Goal: Check status: Check status

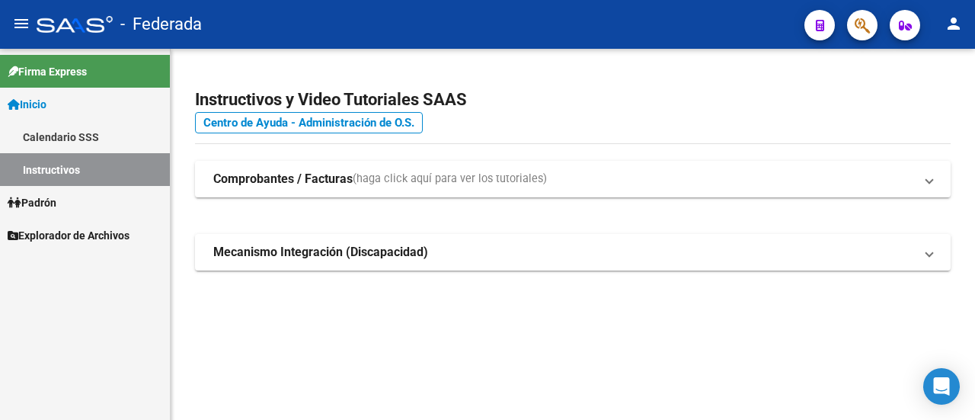
click at [47, 208] on span "Padrón" at bounding box center [32, 202] width 49 height 17
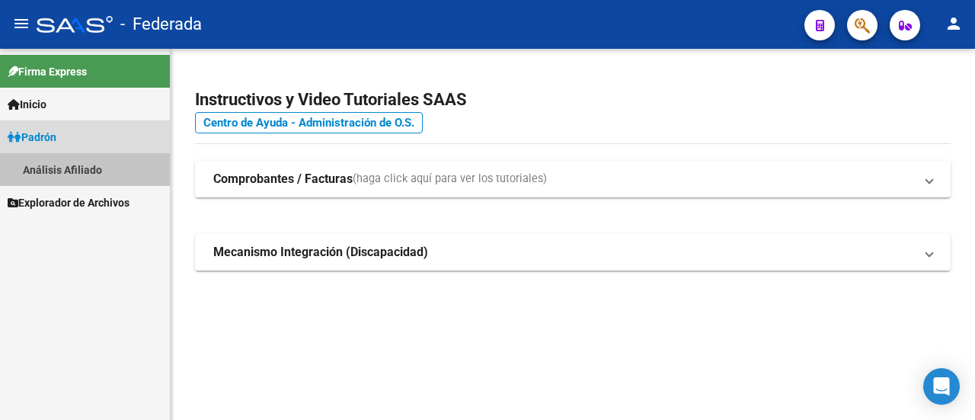
click at [77, 180] on link "Análisis Afiliado" at bounding box center [85, 169] width 170 height 33
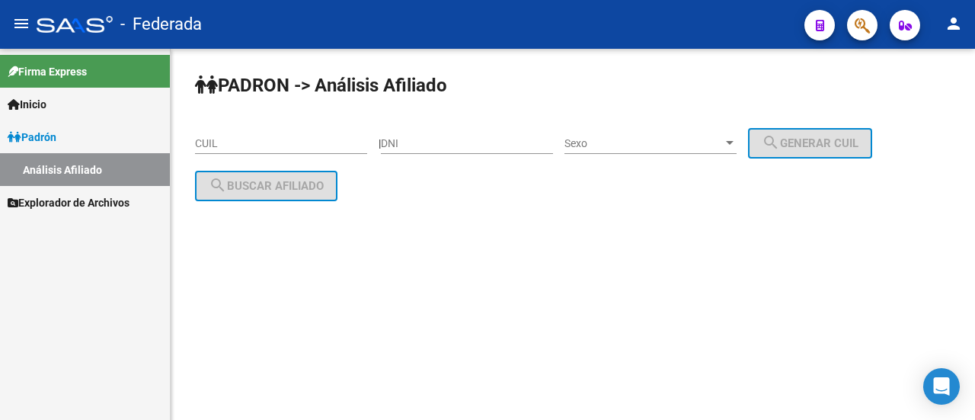
click at [266, 139] on input "CUIL" at bounding box center [281, 143] width 172 height 13
paste input "27-39630273-5"
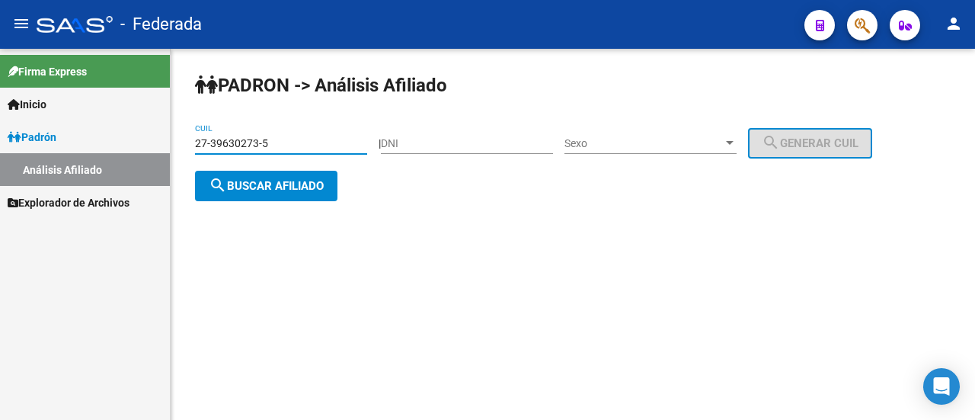
type input "27-39630273-5"
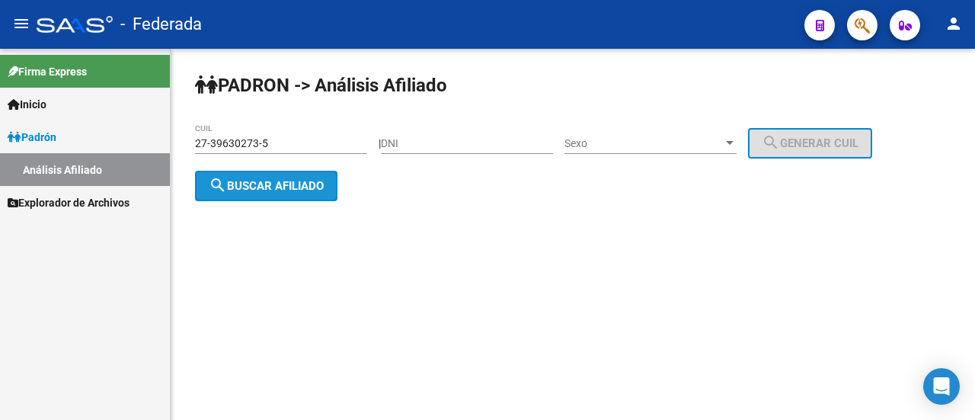
click at [297, 189] on span "search Buscar afiliado" at bounding box center [266, 186] width 115 height 14
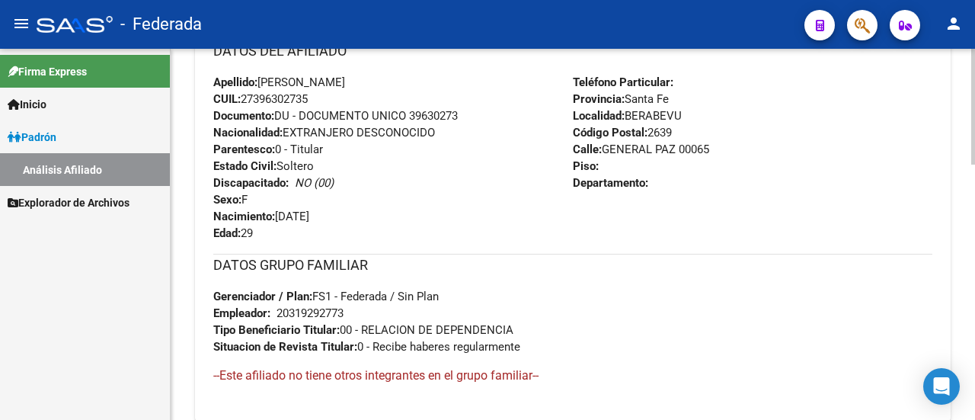
scroll to position [816, 0]
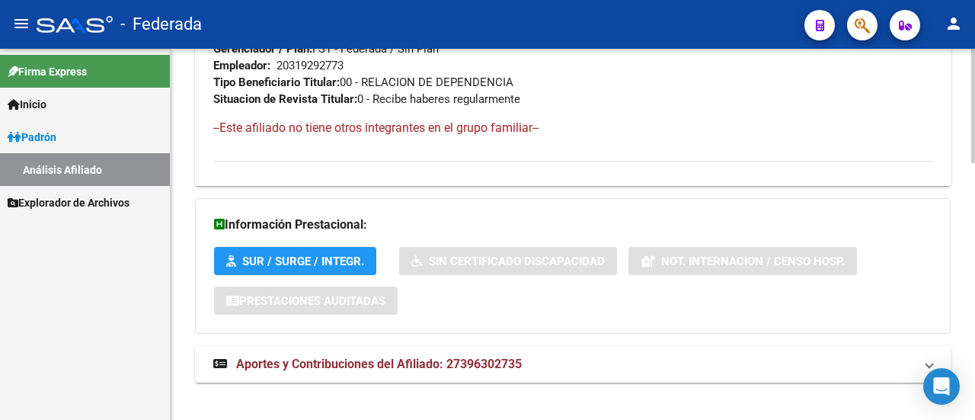
click at [262, 356] on span "Aportes y Contribuciones del Afiliado: 27396302735" at bounding box center [379, 363] width 286 height 14
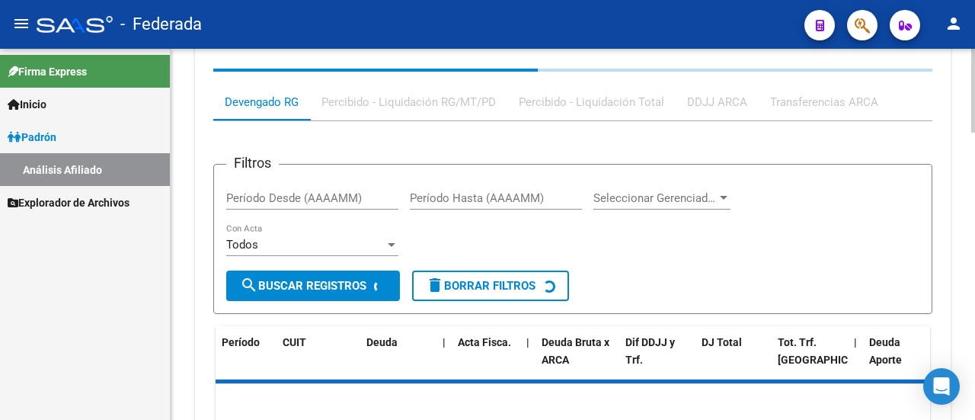
scroll to position [1115, 0]
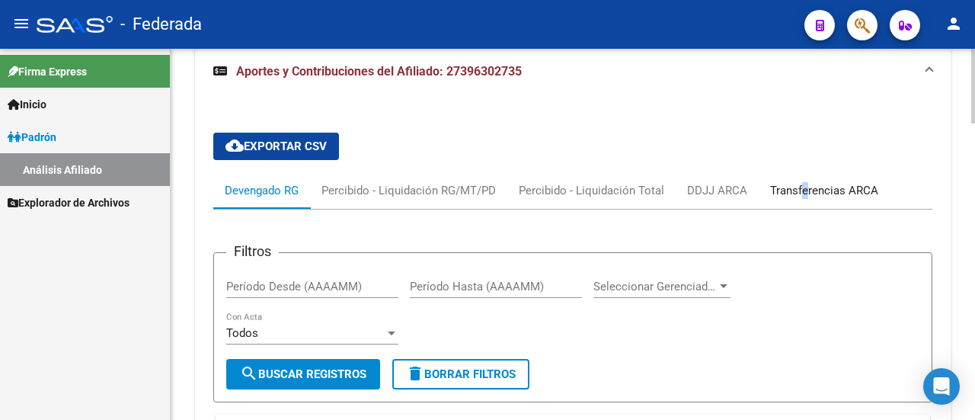
click at [802, 192] on div "Transferencias ARCA" at bounding box center [824, 190] width 108 height 17
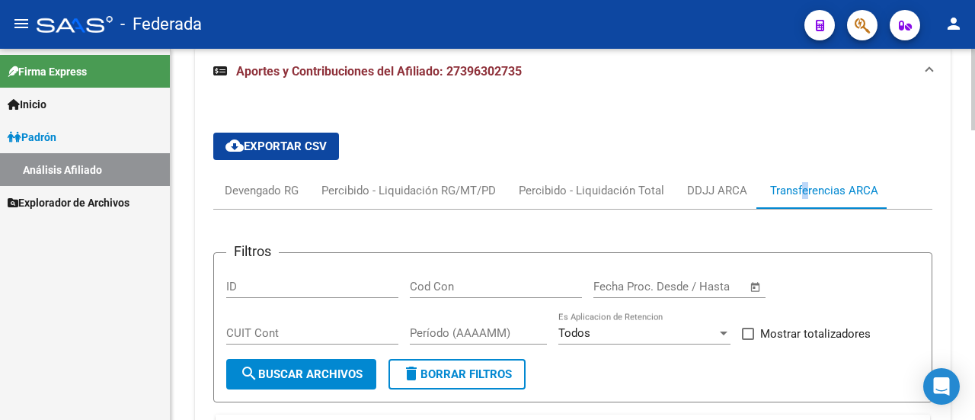
scroll to position [1310, 0]
